Goal: Transaction & Acquisition: Purchase product/service

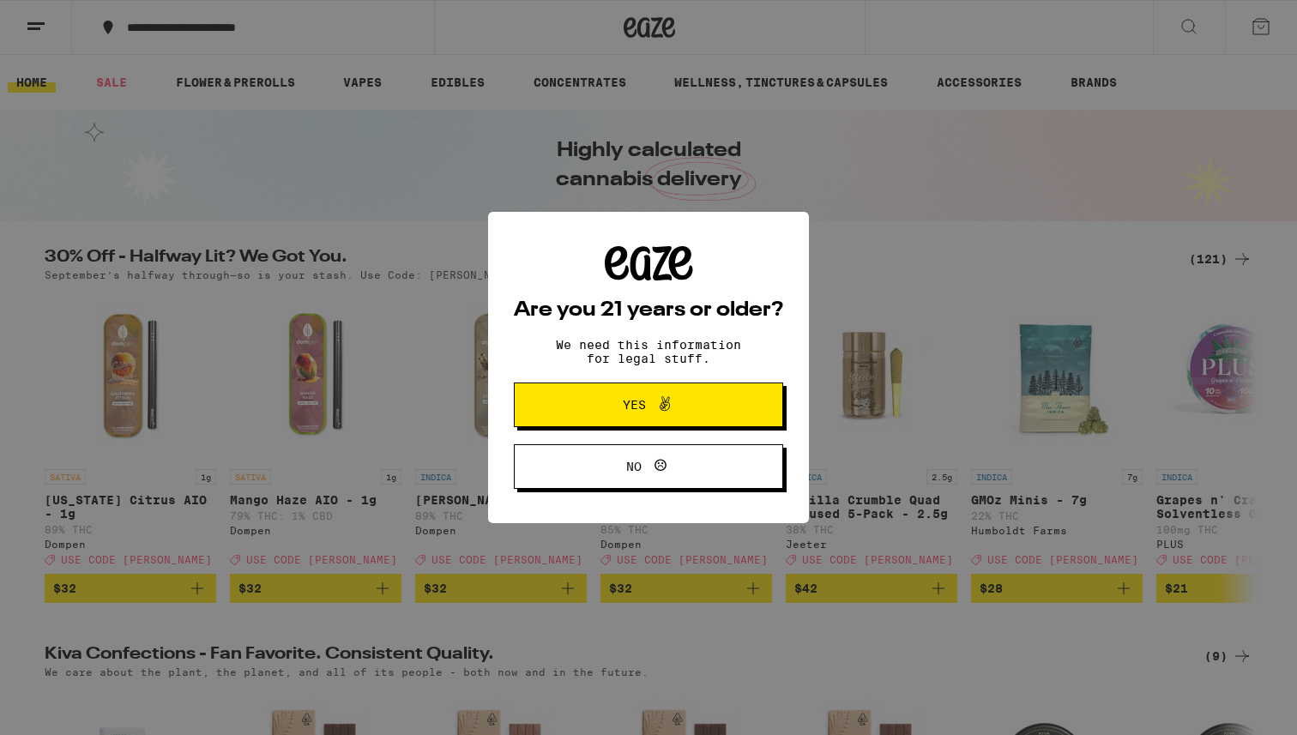
click at [590, 395] on button "Yes" at bounding box center [648, 405] width 269 height 45
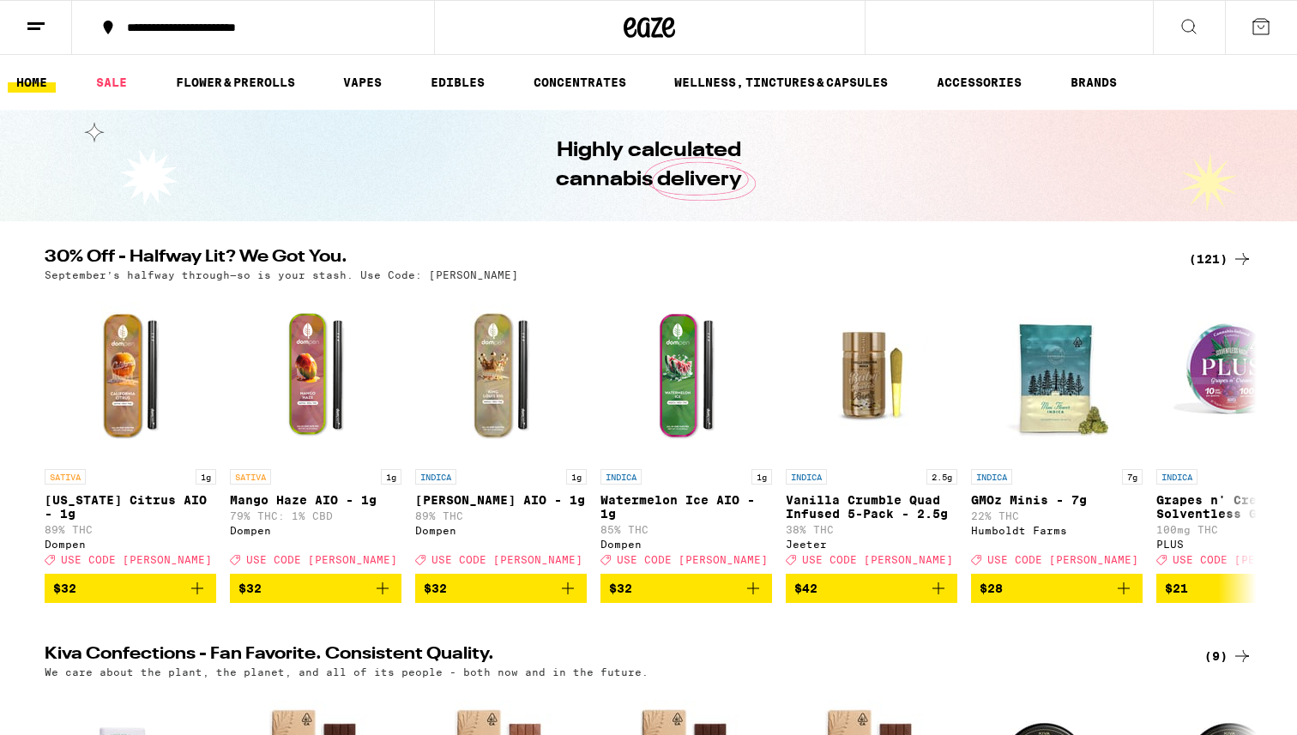
click at [42, 29] on icon at bounding box center [36, 26] width 21 height 21
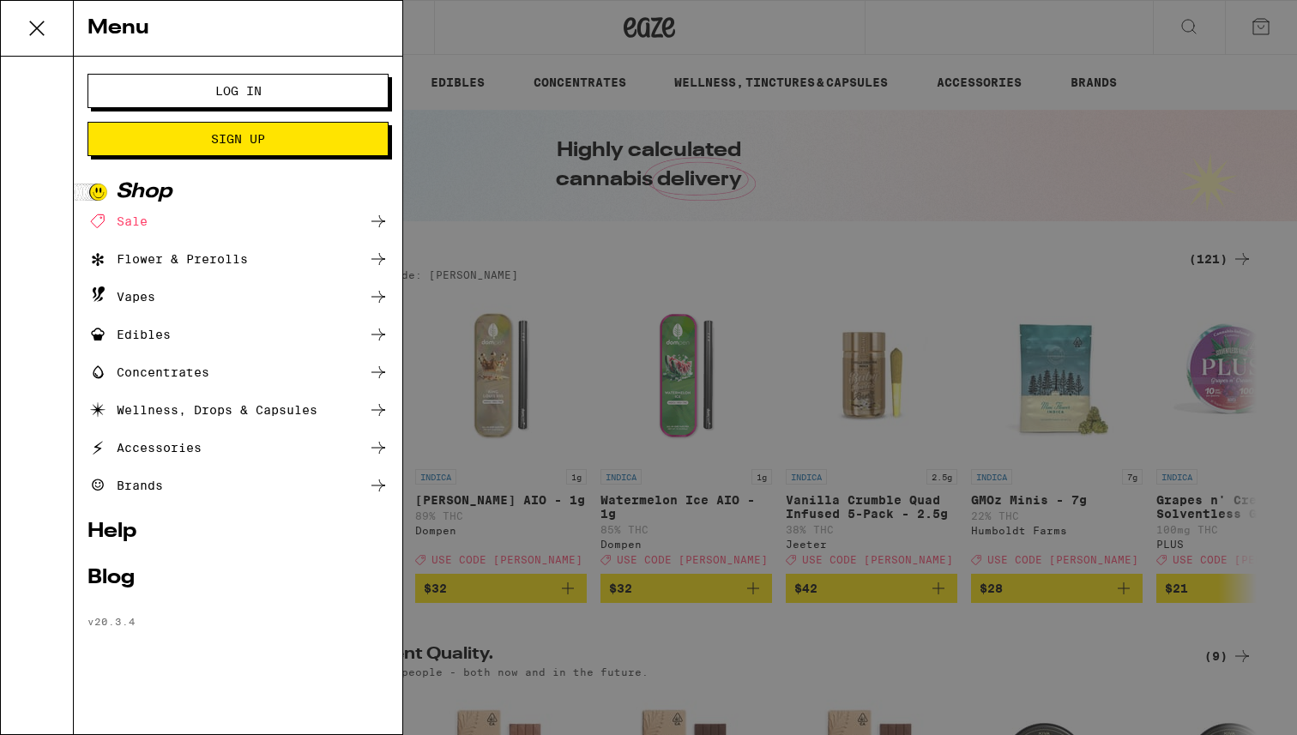
click at [208, 83] on button "Log In" at bounding box center [237, 91] width 301 height 34
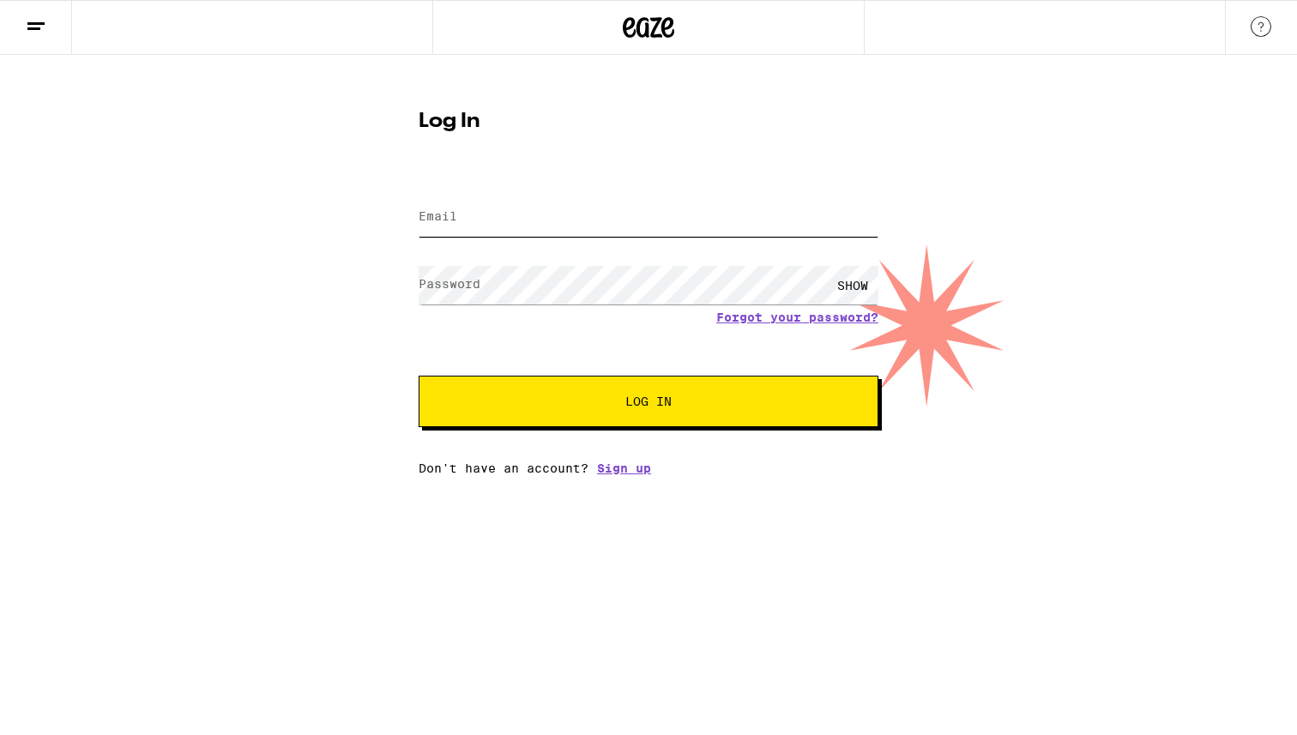
click at [514, 214] on input "Email" at bounding box center [649, 217] width 460 height 39
type input "[EMAIL_ADDRESS][DOMAIN_NAME]"
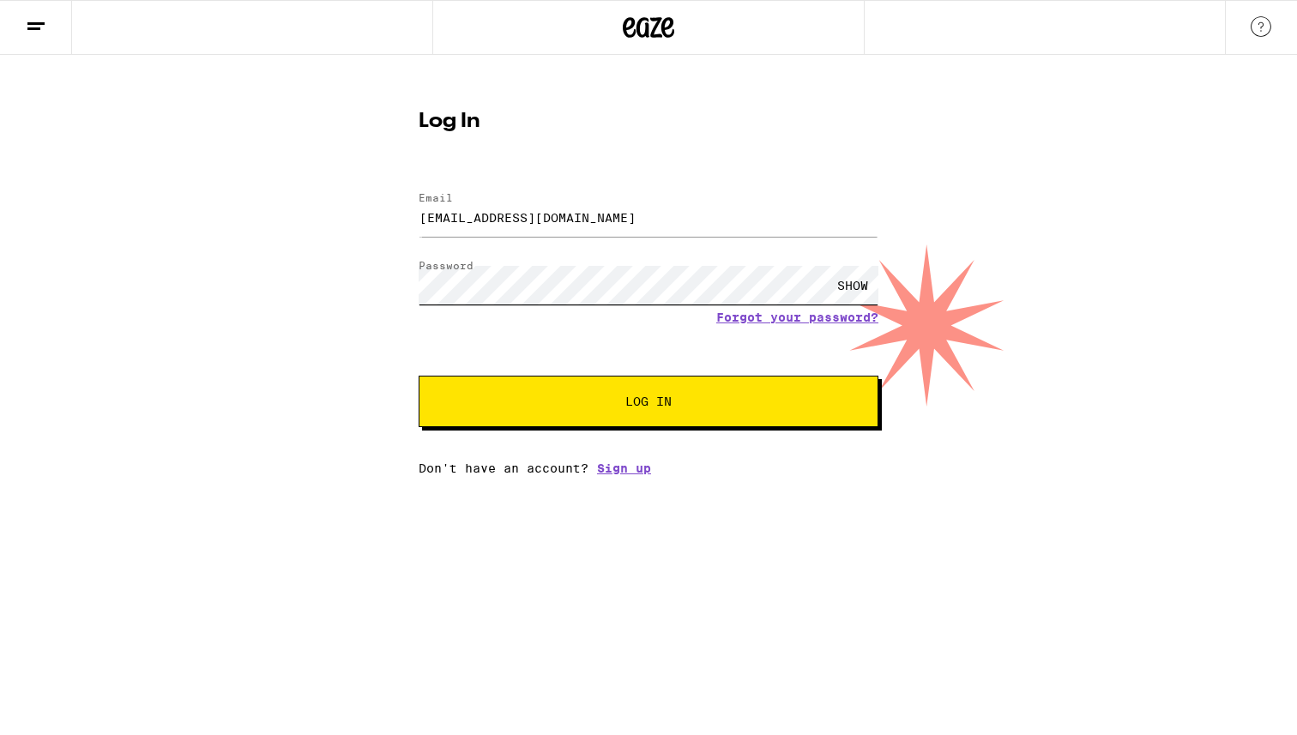
click at [419, 376] on button "Log In" at bounding box center [649, 401] width 460 height 51
